Goal: Information Seeking & Learning: Learn about a topic

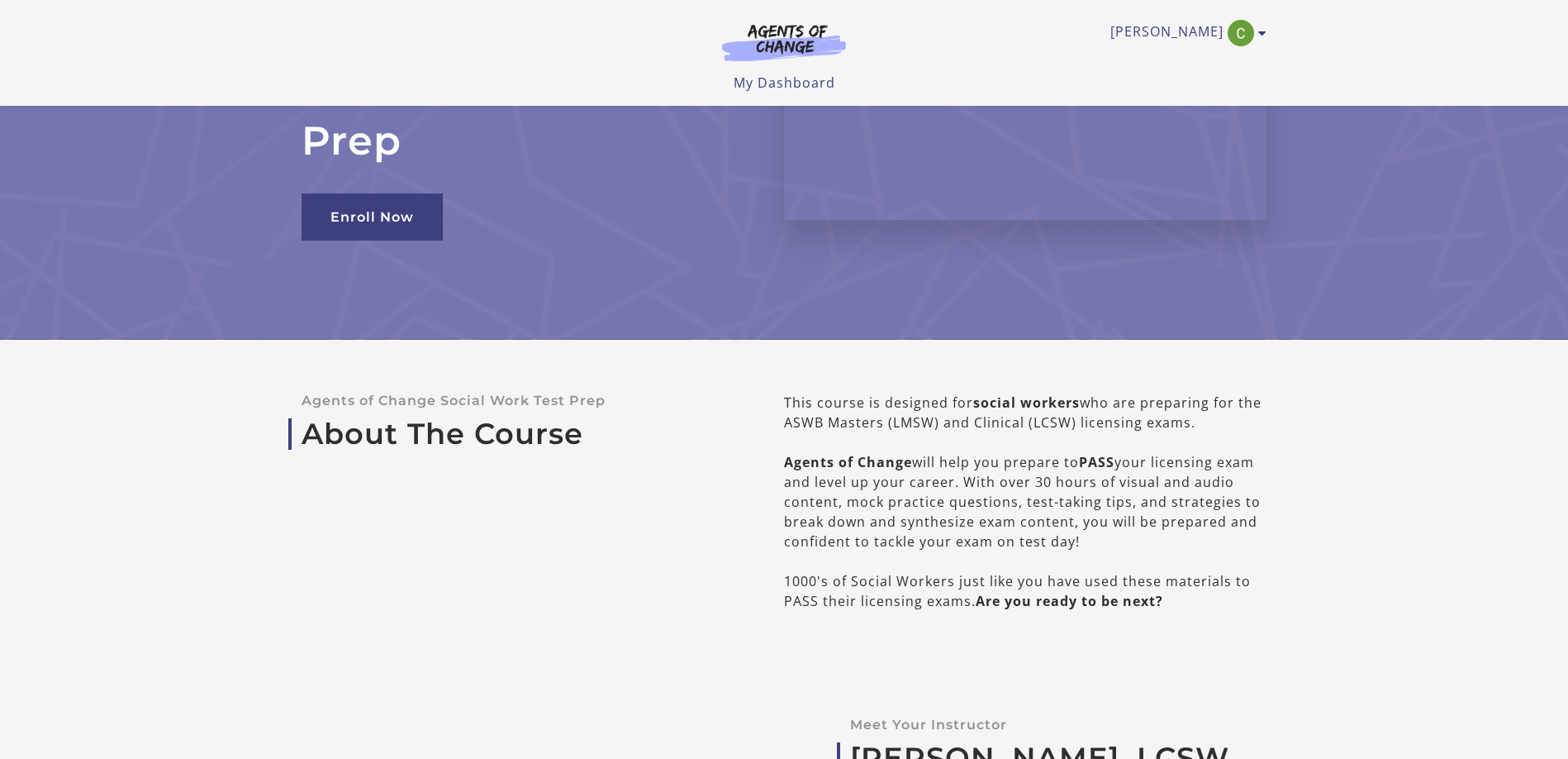
scroll to position [165, 0]
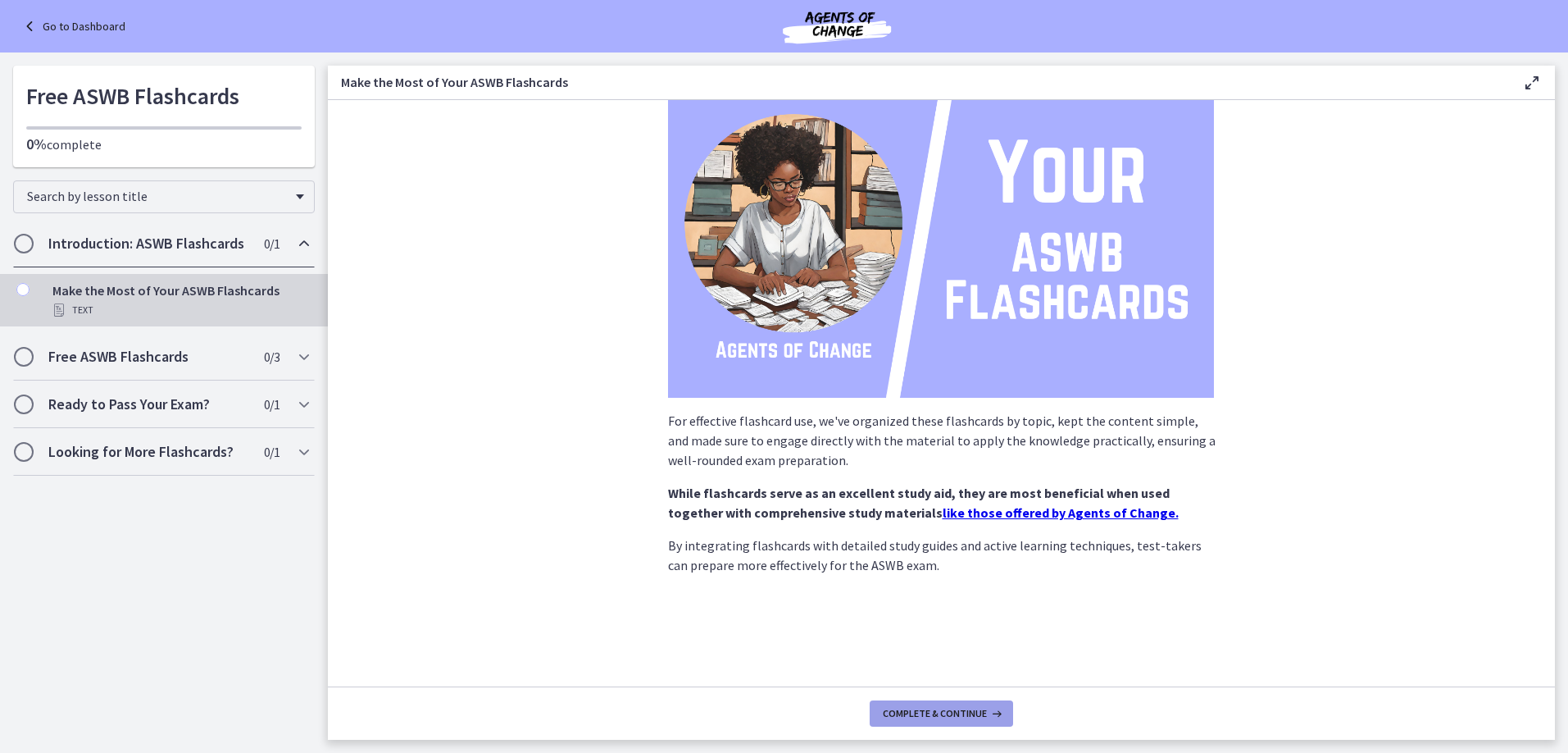
scroll to position [164, 0]
click at [987, 707] on span "Complete & continue" at bounding box center [935, 713] width 104 height 13
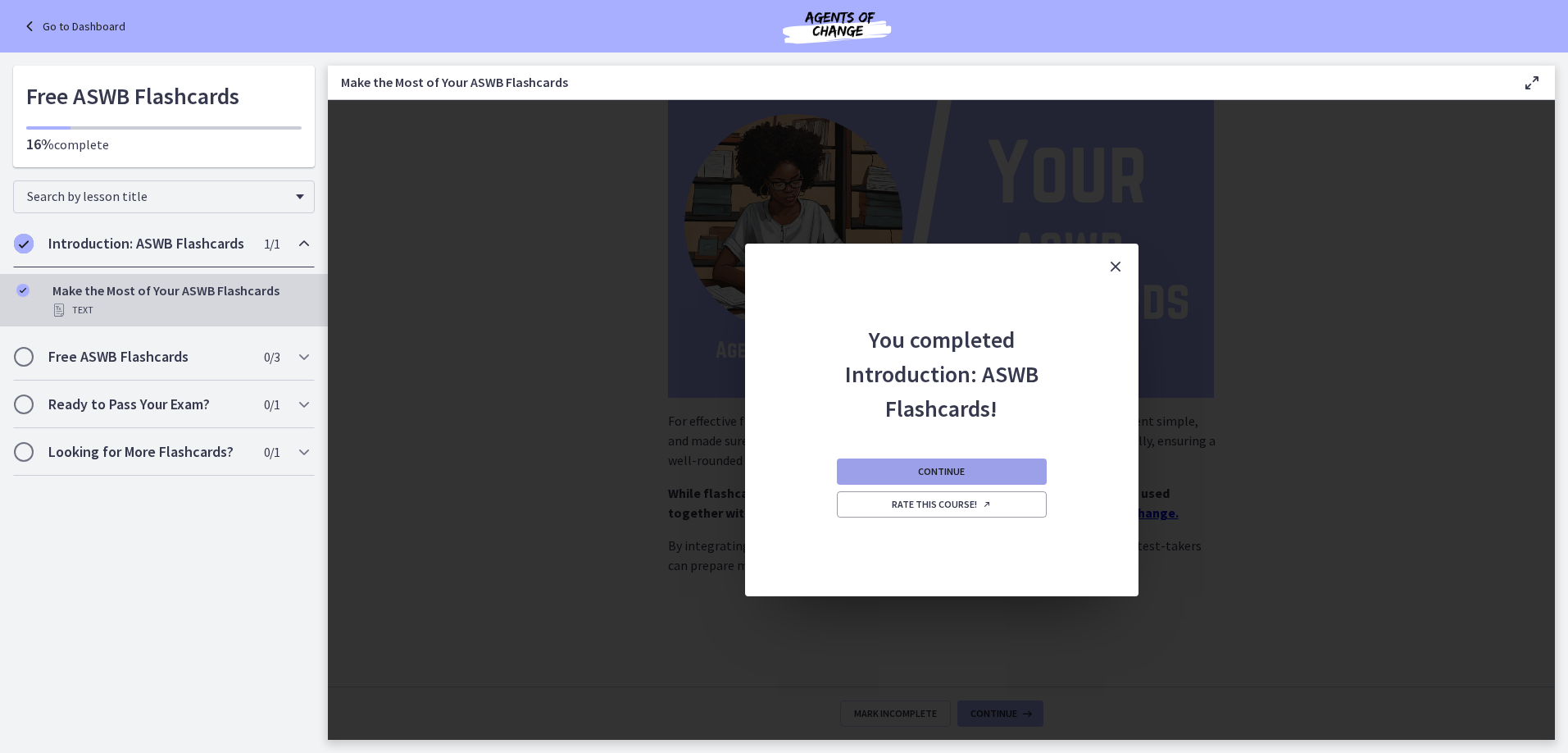
click at [965, 478] on span "Continue" at bounding box center [942, 471] width 47 height 13
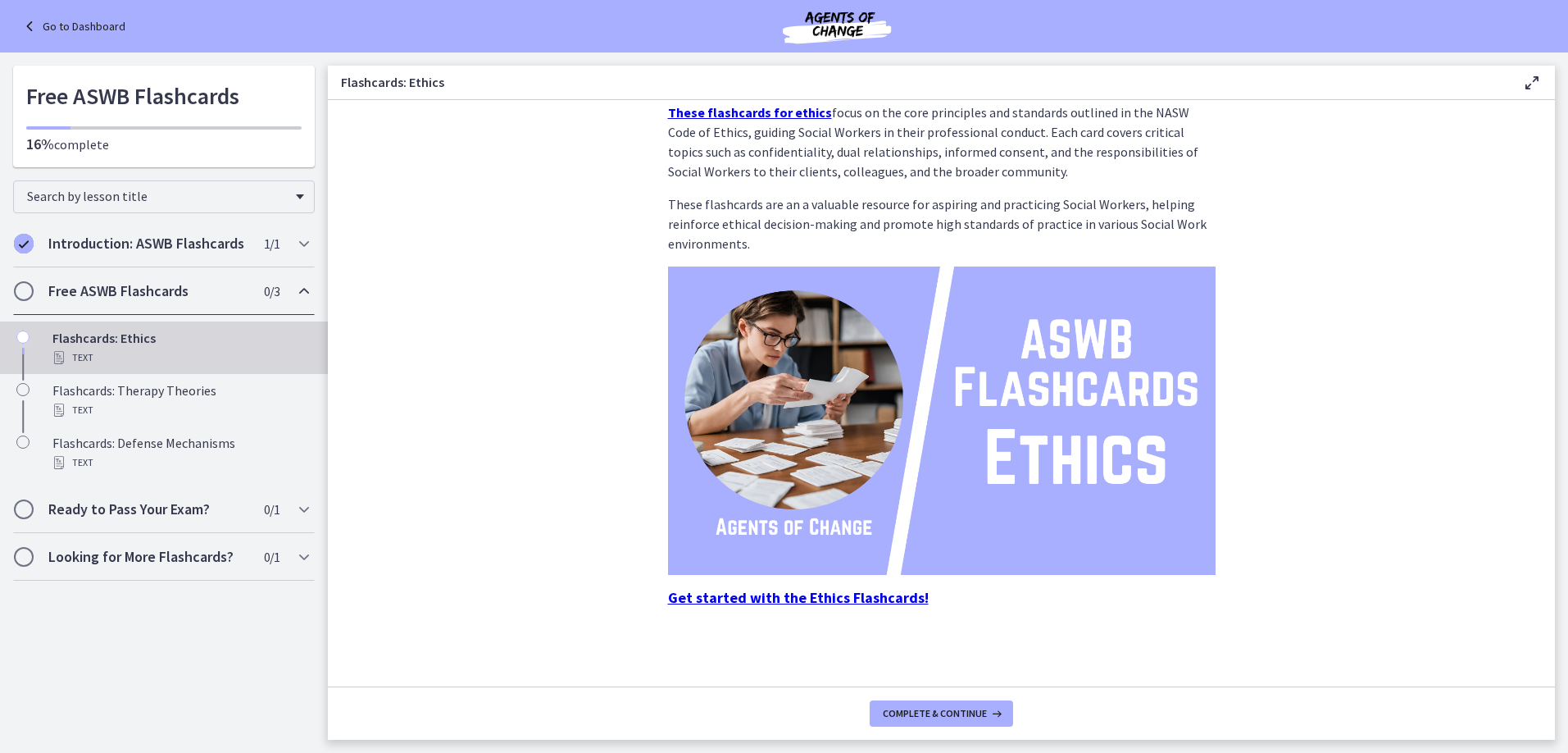
scroll to position [164, 0]
click at [1003, 707] on icon at bounding box center [995, 713] width 17 height 13
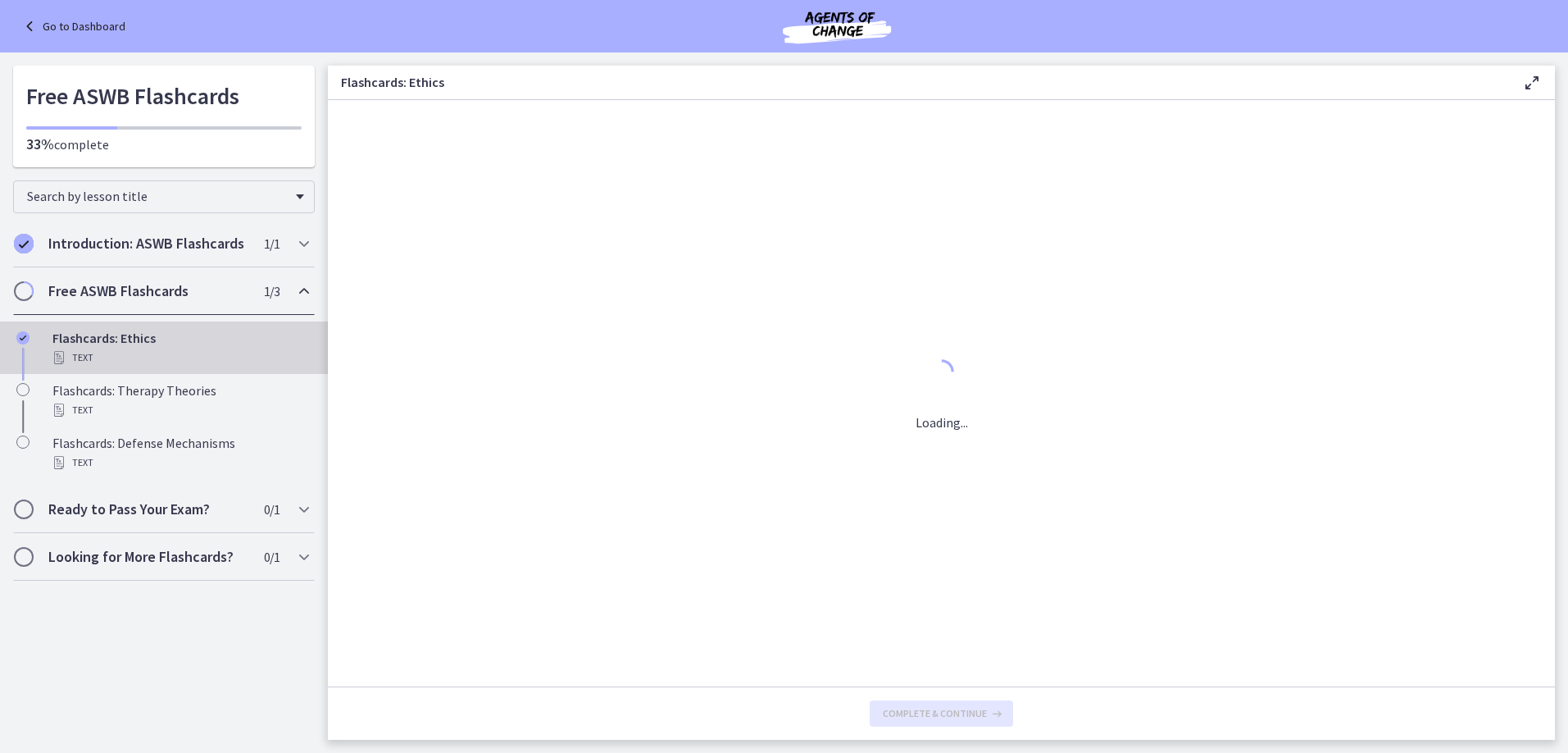
scroll to position [0, 0]
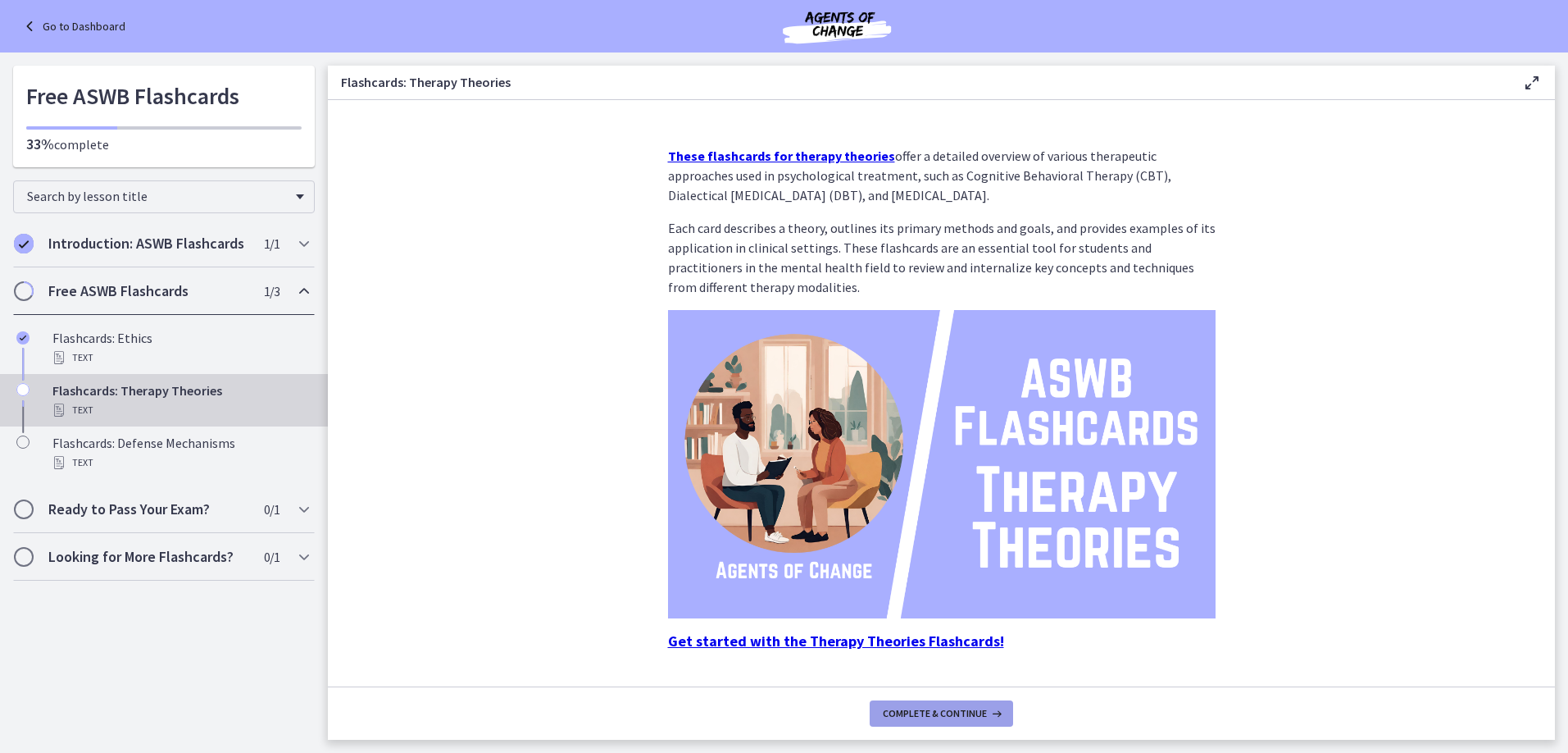
click at [987, 707] on span "Complete & continue" at bounding box center [935, 713] width 104 height 13
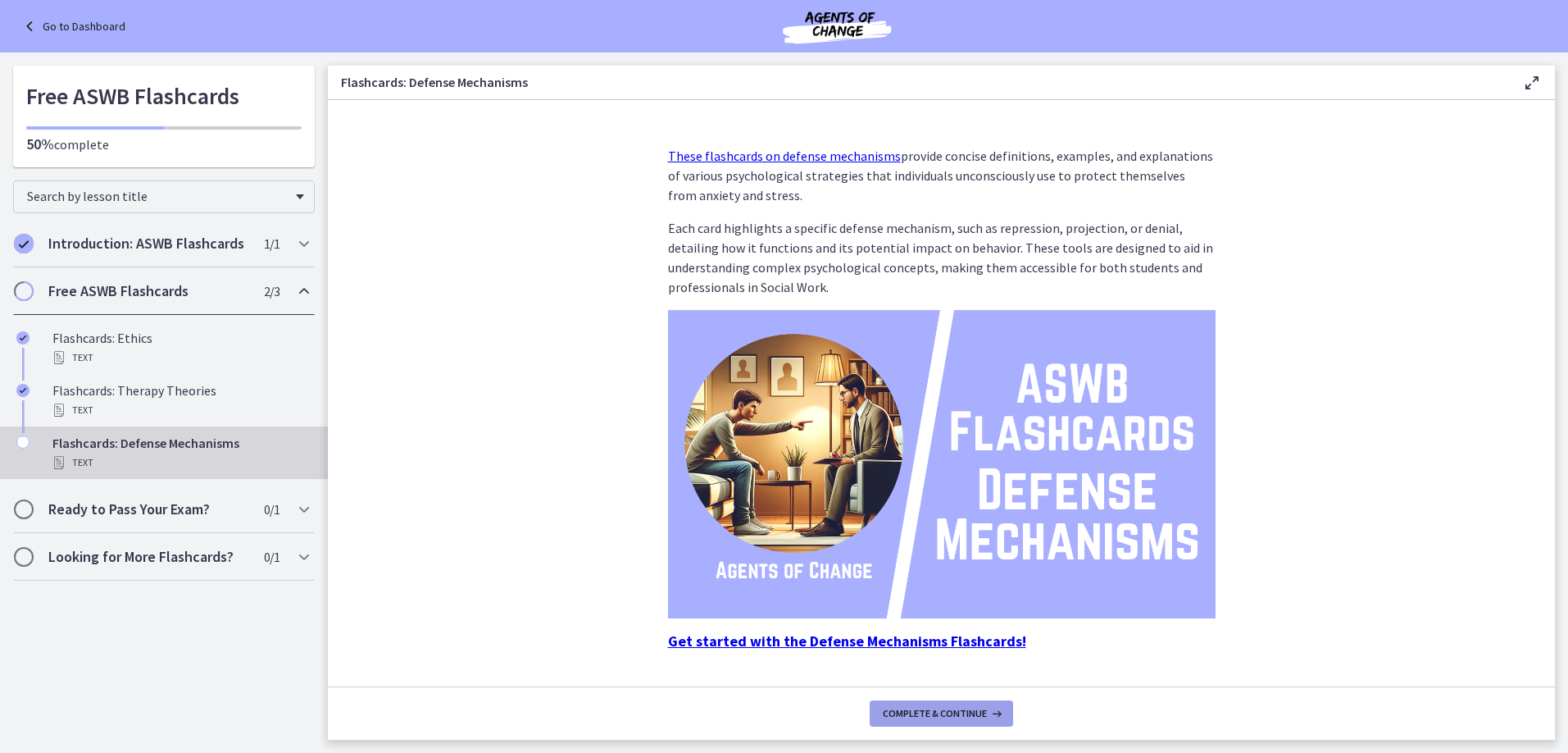
click at [987, 707] on span "Complete & continue" at bounding box center [935, 713] width 104 height 13
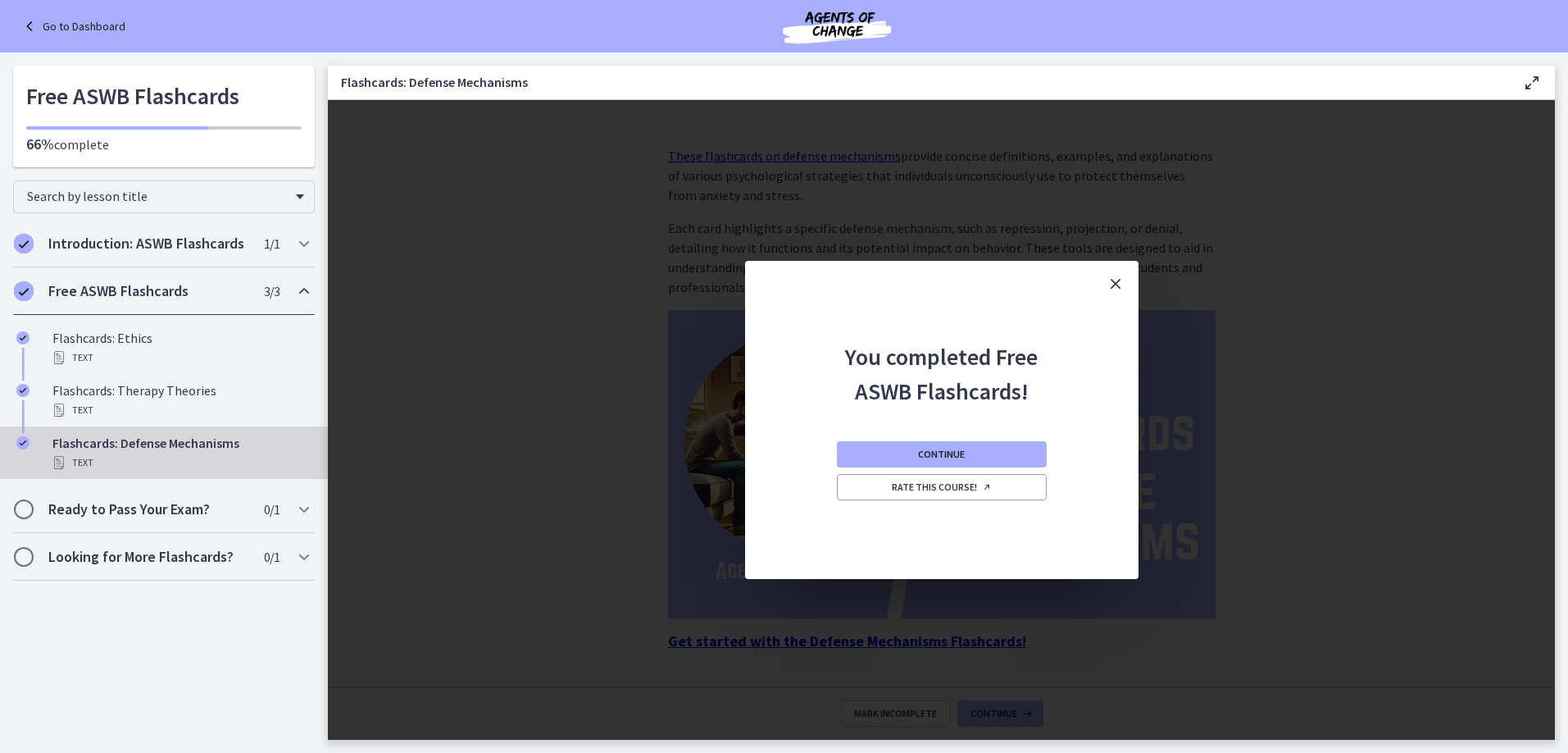
click at [1125, 273] on icon "Close" at bounding box center [1115, 283] width 19 height 19
